Goal: Task Accomplishment & Management: Manage account settings

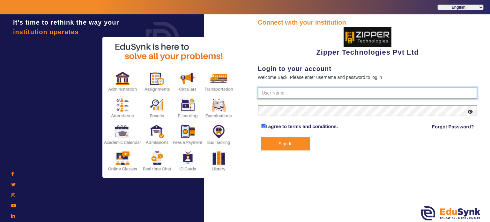
type input "1008790000"
click at [291, 144] on button "Sign In" at bounding box center [285, 143] width 49 height 13
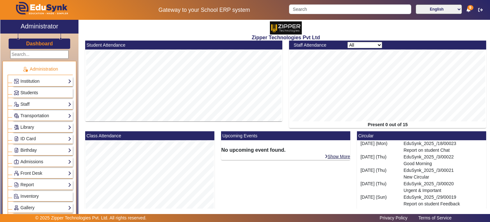
click at [38, 91] on link "Students" at bounding box center [43, 92] width 58 height 7
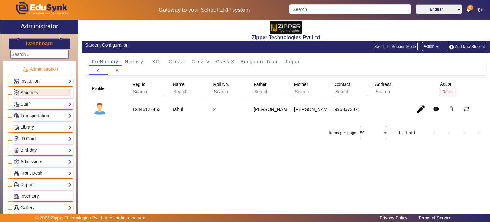
click at [461, 48] on button "Add New Student" at bounding box center [467, 47] width 40 height 10
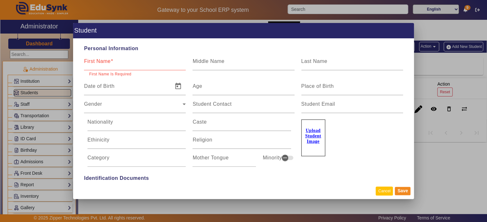
click at [386, 190] on button "Cancel" at bounding box center [384, 190] width 17 height 9
